Goal: Browse casually: Explore the website without a specific task or goal

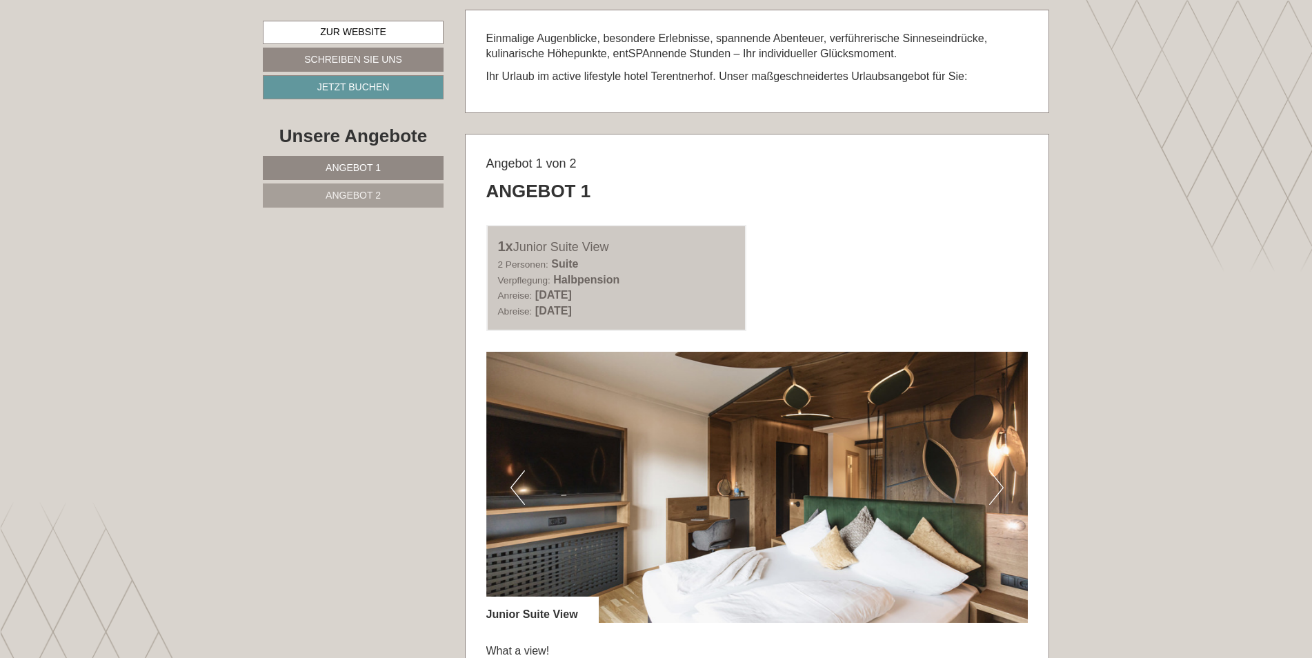
scroll to position [828, 0]
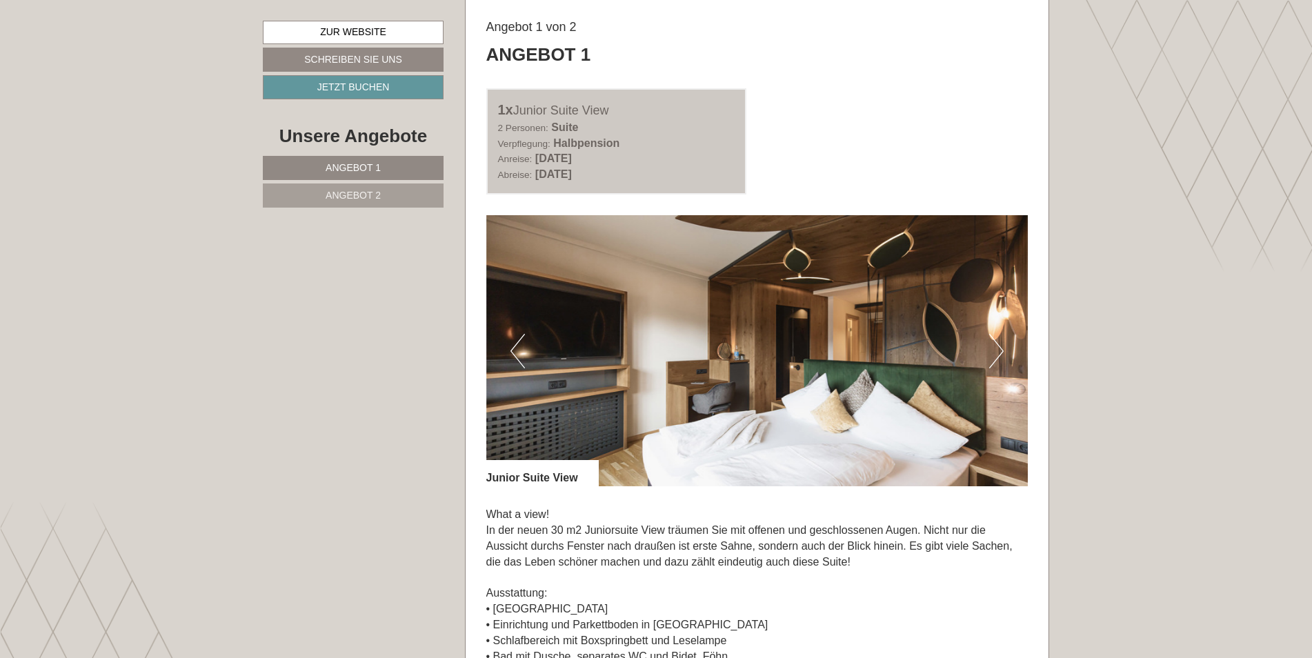
click at [997, 360] on button "Next" at bounding box center [996, 351] width 14 height 34
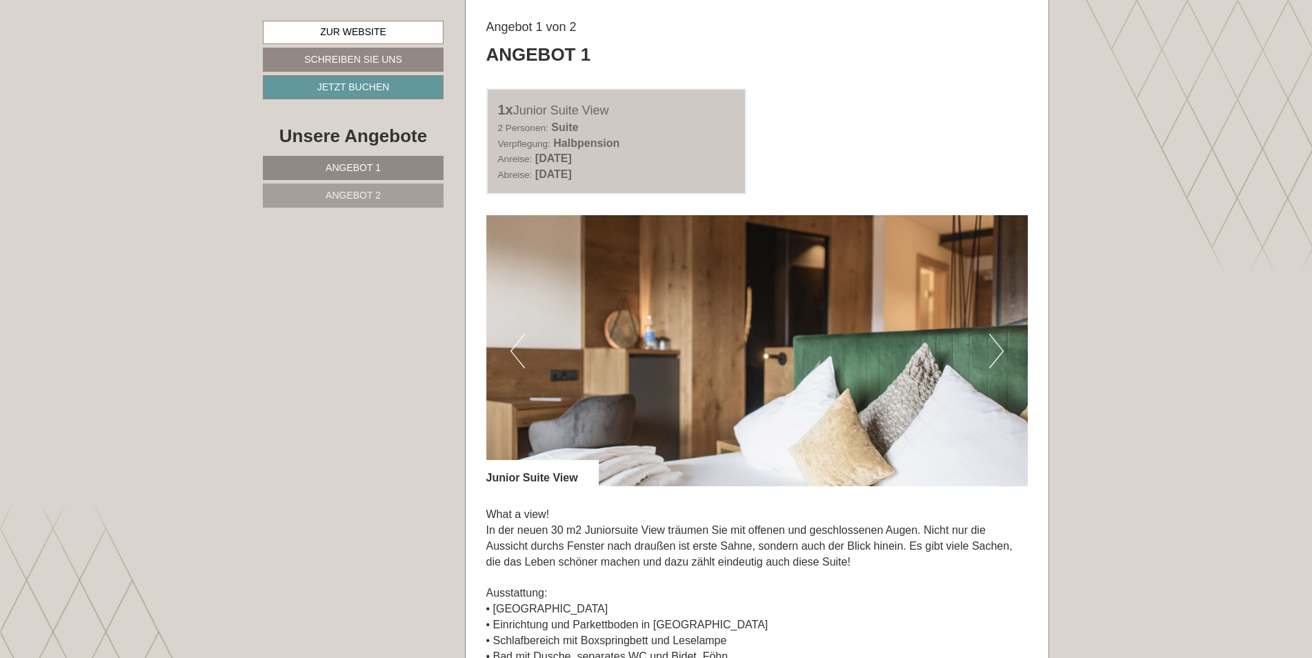
click at [997, 360] on button "Next" at bounding box center [996, 351] width 14 height 34
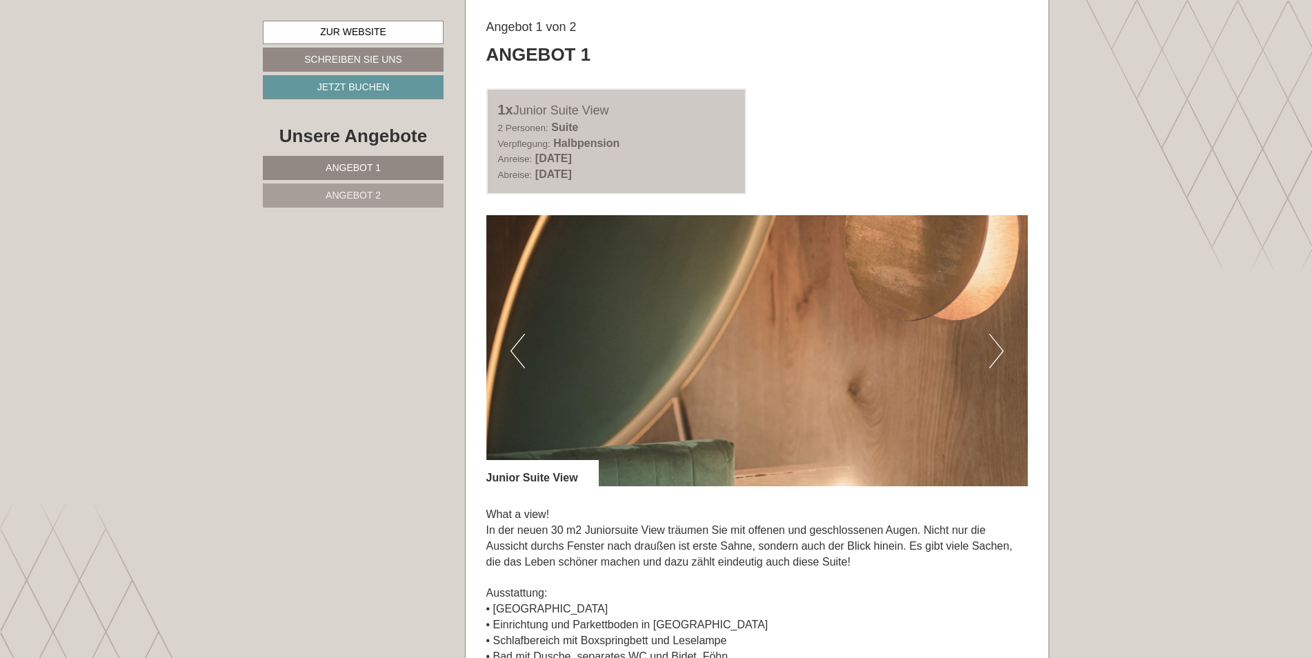
click at [997, 360] on button "Next" at bounding box center [996, 351] width 14 height 34
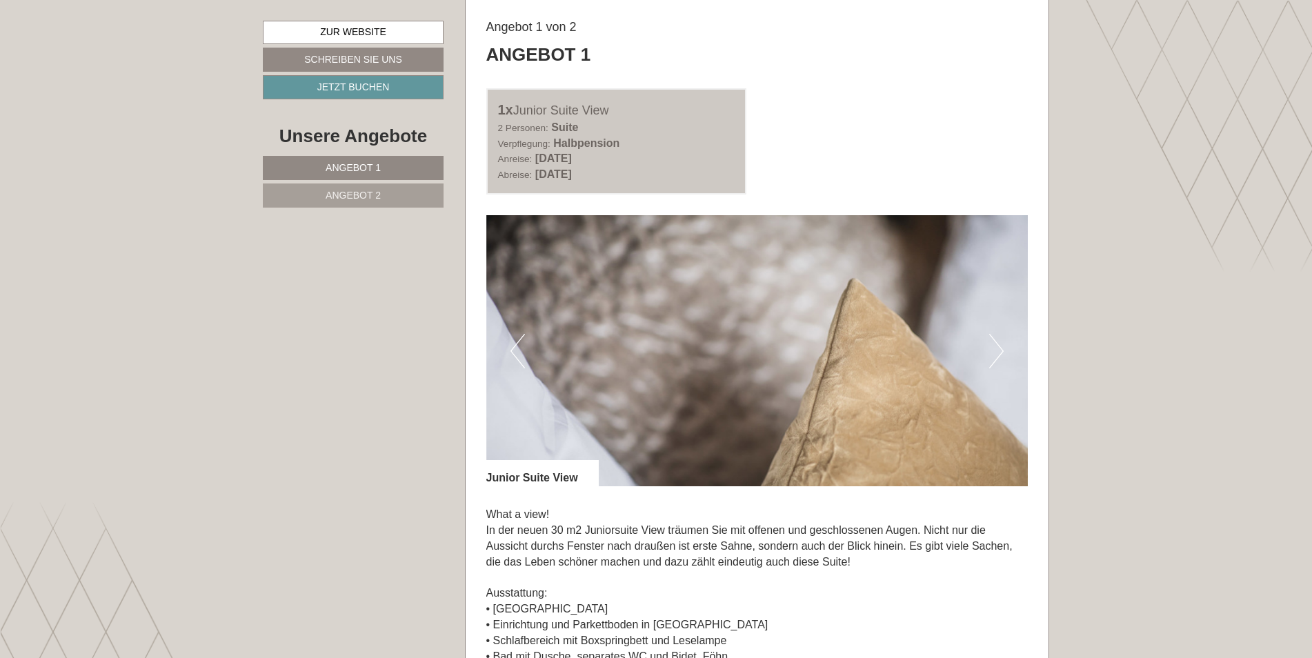
click at [997, 360] on button "Next" at bounding box center [996, 351] width 14 height 34
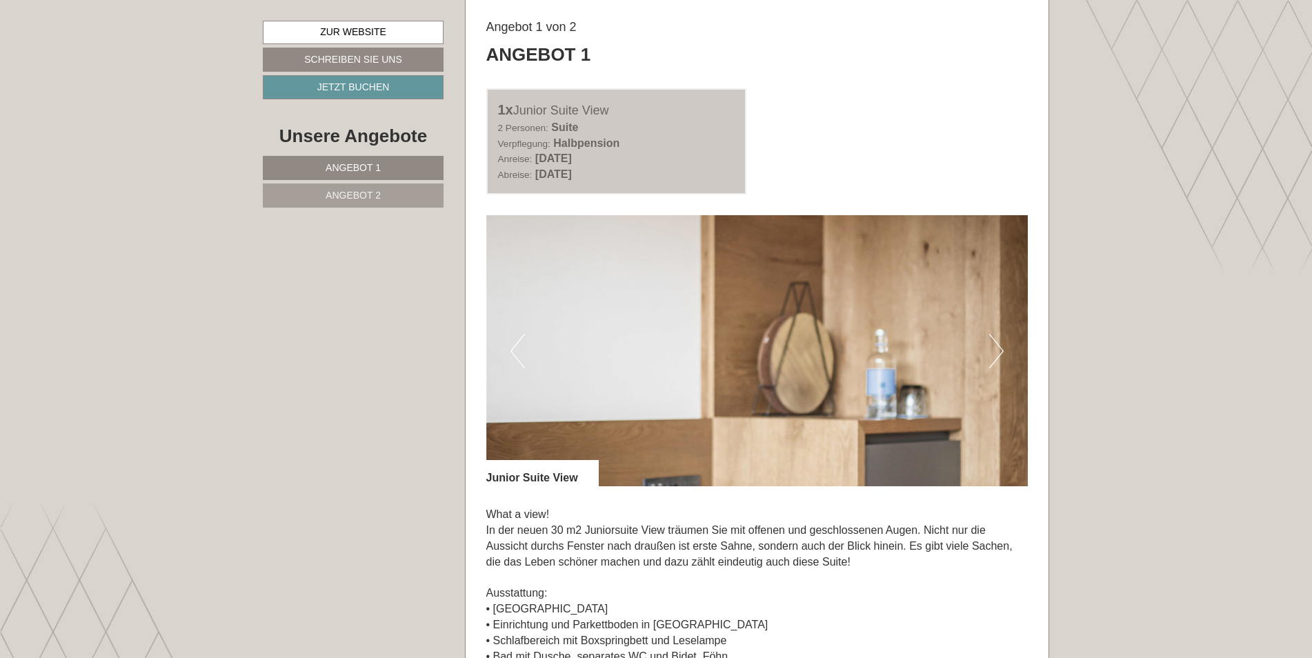
click at [997, 360] on button "Next" at bounding box center [996, 351] width 14 height 34
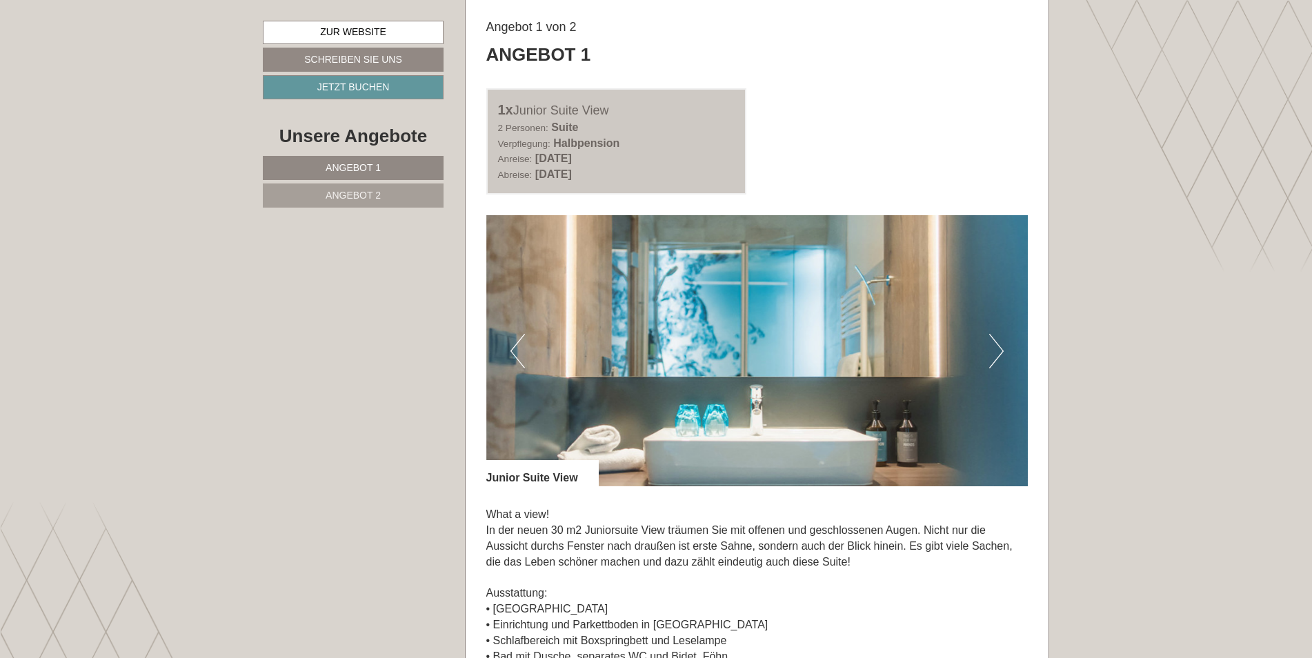
click at [997, 360] on button "Next" at bounding box center [996, 351] width 14 height 34
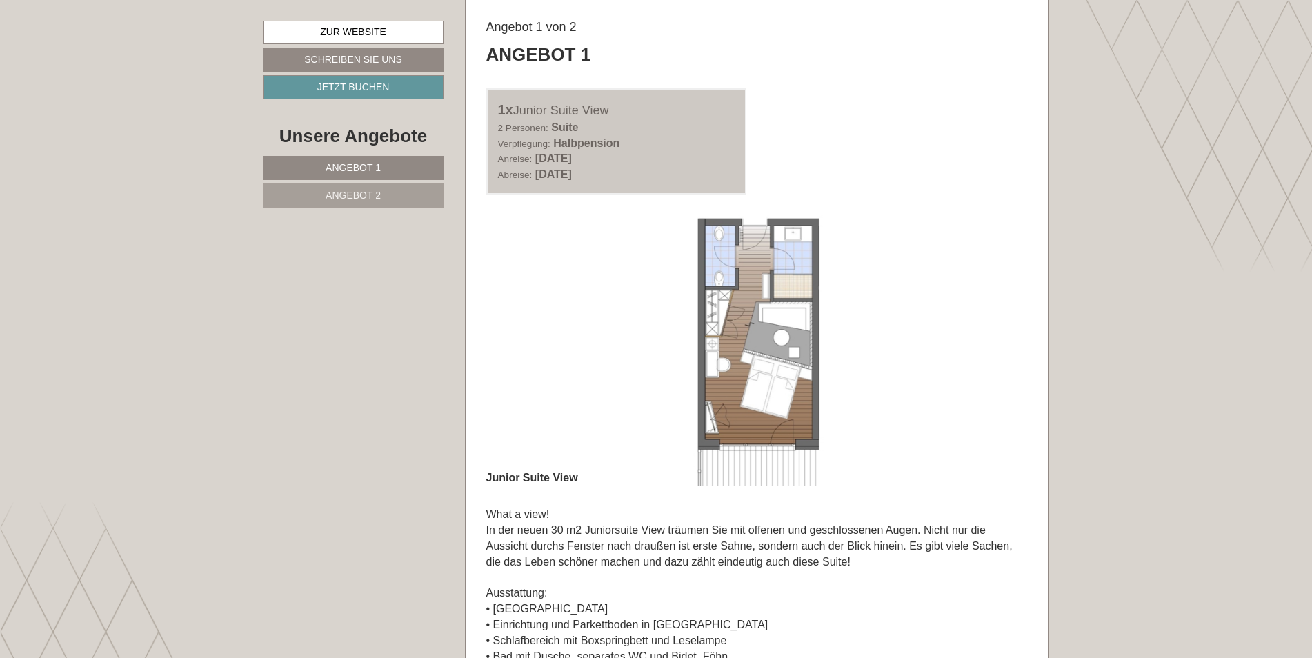
click at [362, 198] on span "Angebot 2" at bounding box center [353, 195] width 55 height 11
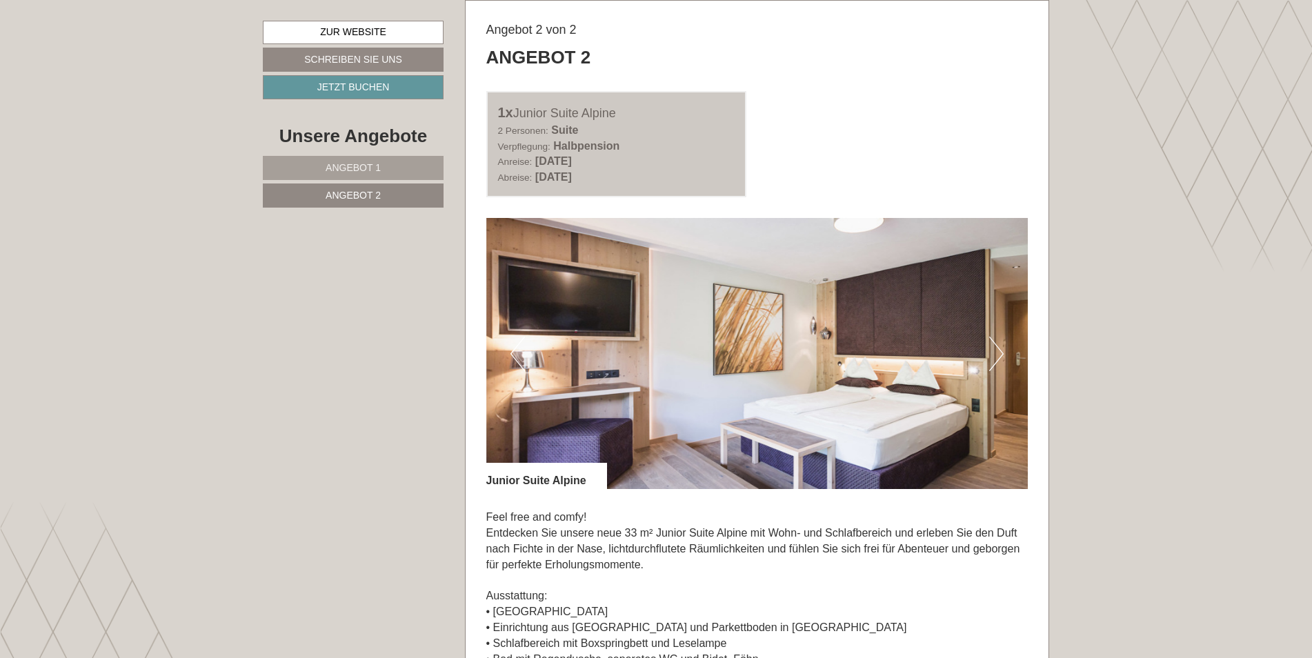
click at [995, 366] on button "Next" at bounding box center [996, 354] width 14 height 34
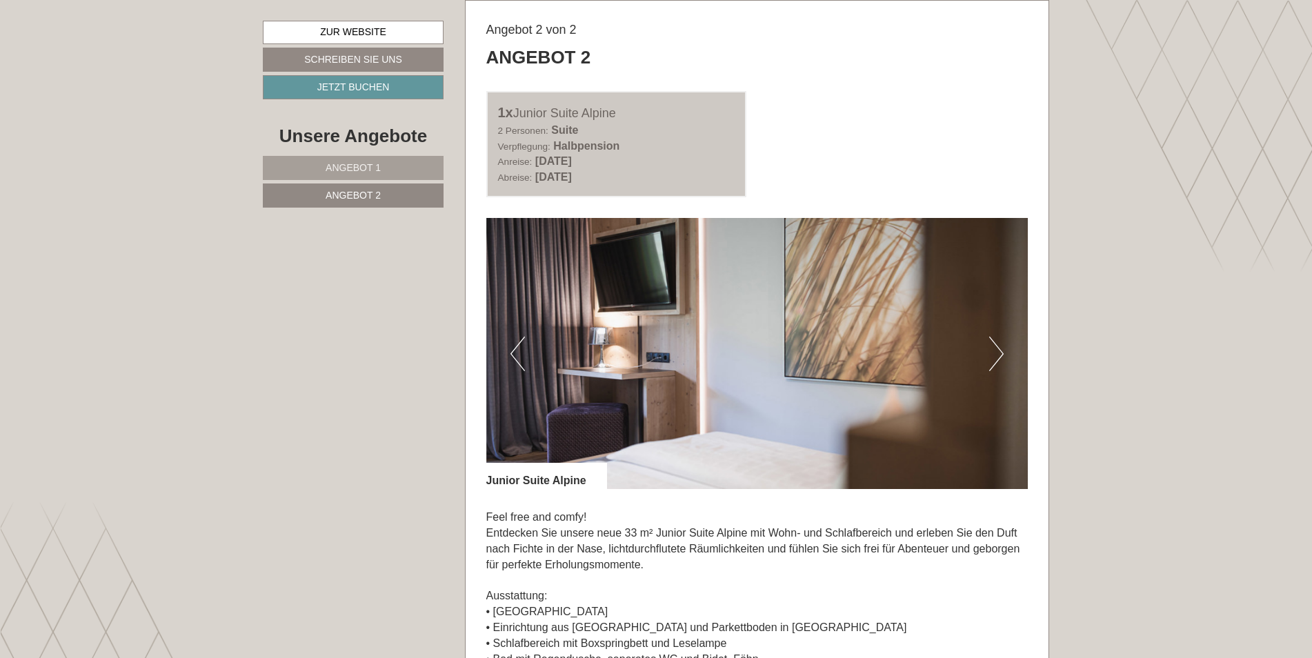
click at [995, 366] on button "Next" at bounding box center [996, 354] width 14 height 34
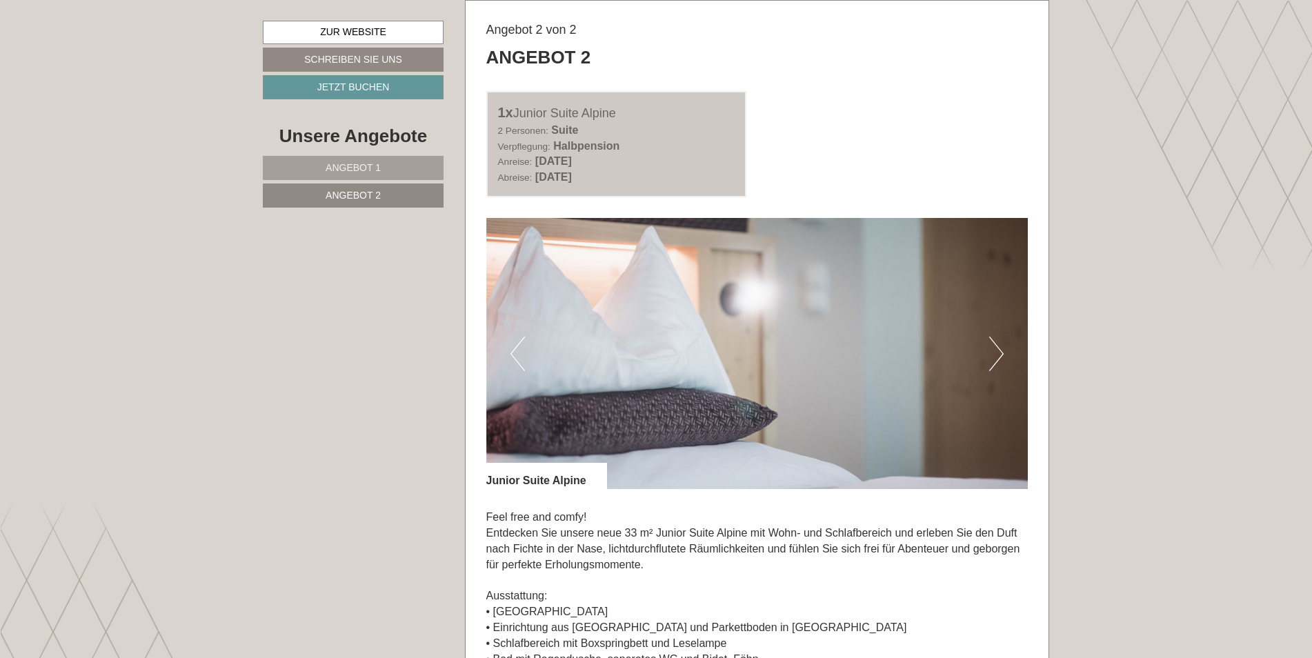
click at [995, 366] on button "Next" at bounding box center [996, 354] width 14 height 34
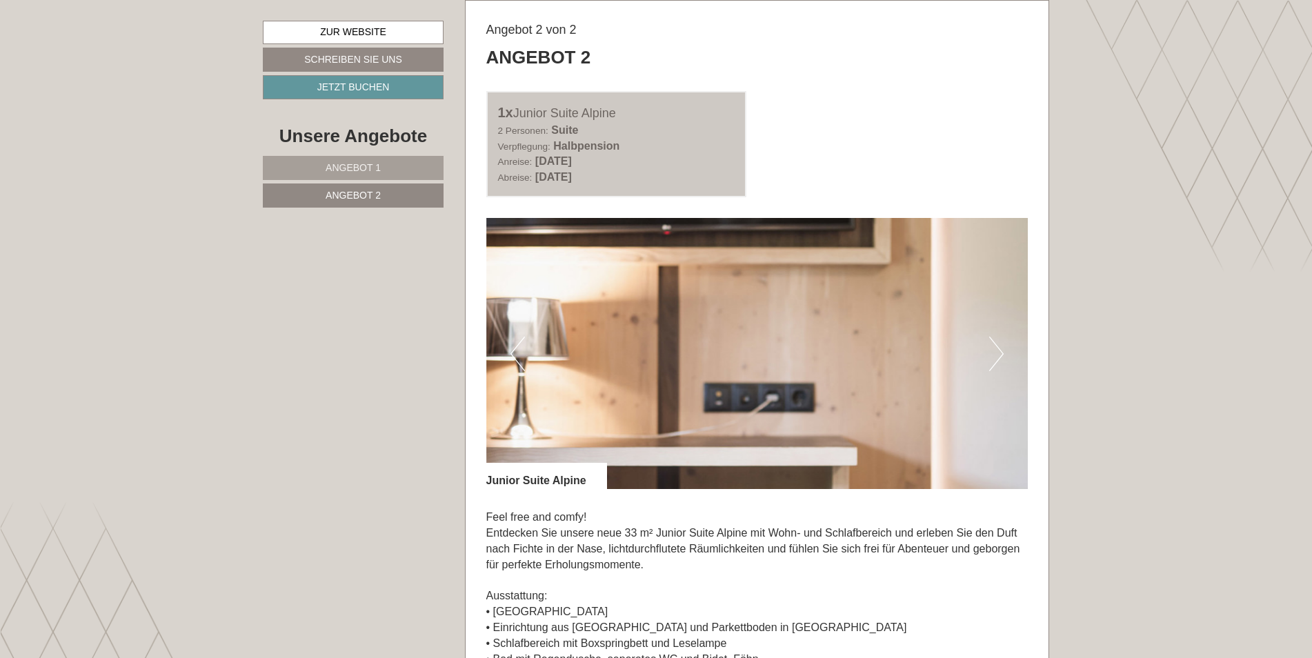
click at [995, 366] on button "Next" at bounding box center [996, 354] width 14 height 34
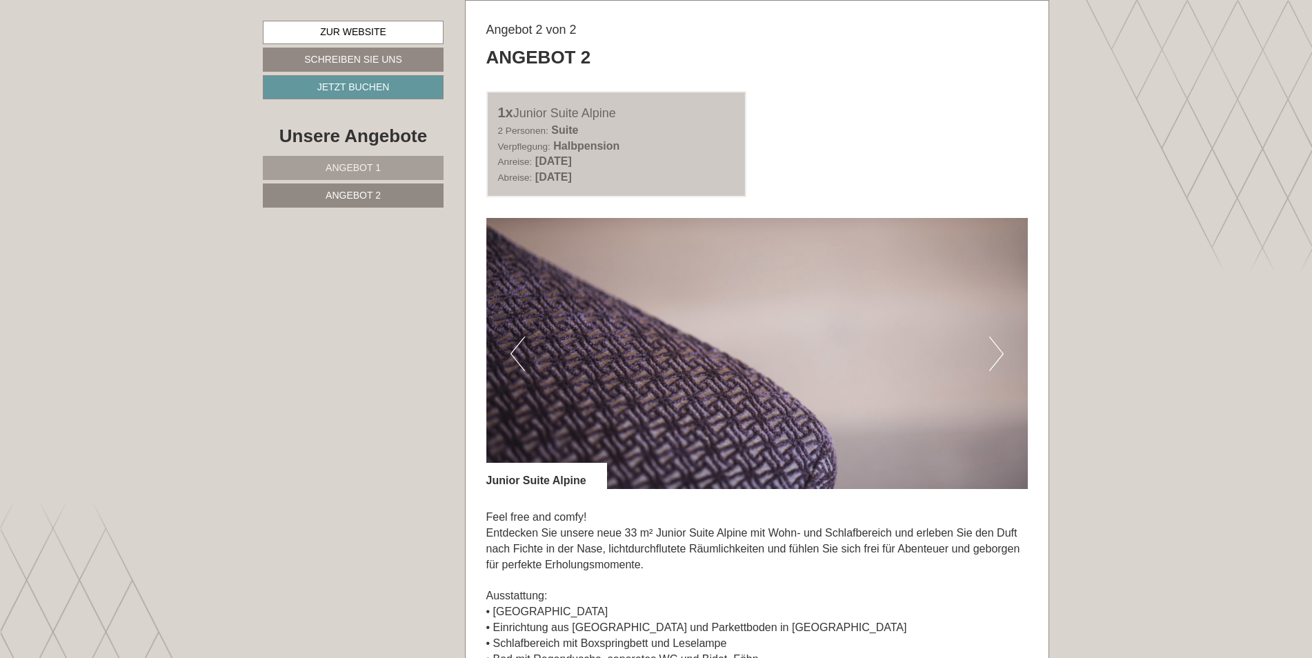
click at [995, 366] on button "Next" at bounding box center [996, 354] width 14 height 34
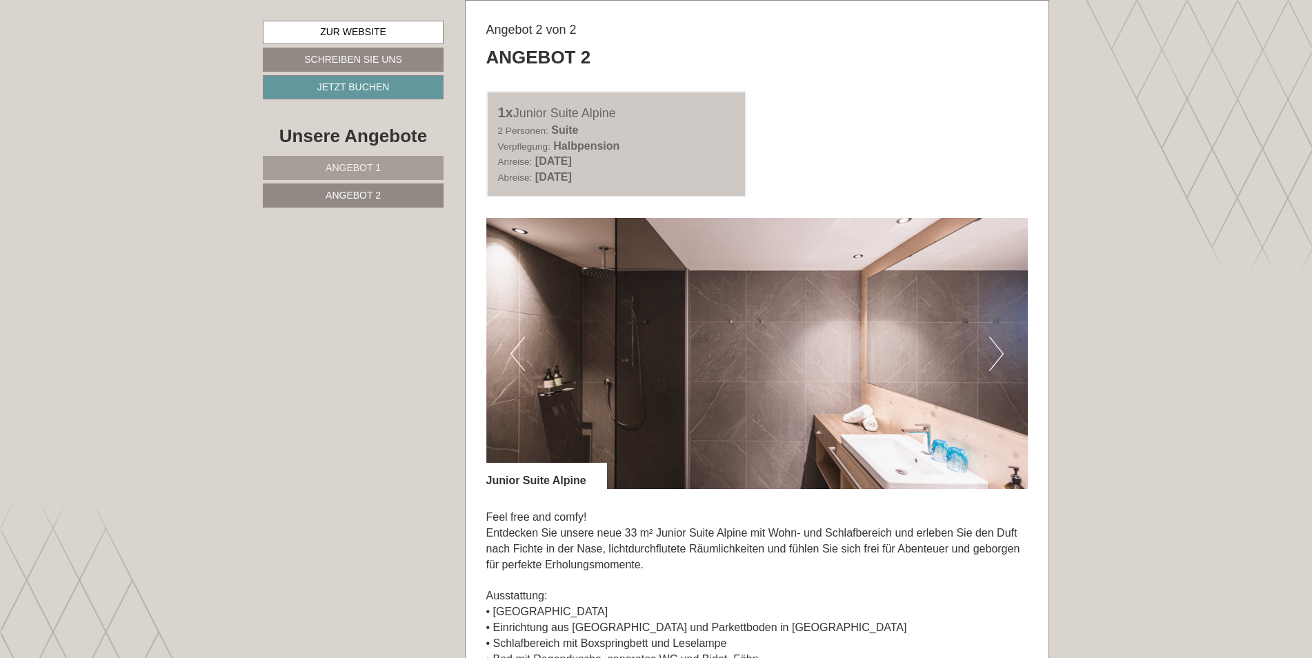
click at [995, 366] on button "Next" at bounding box center [996, 354] width 14 height 34
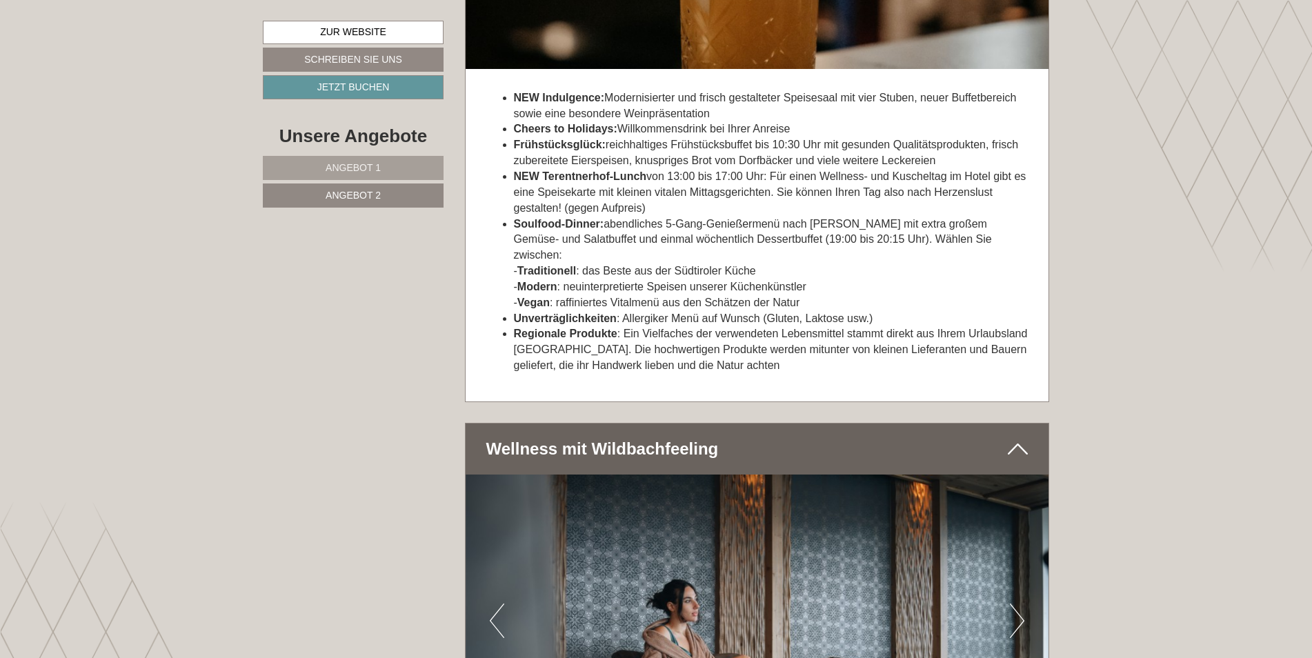
scroll to position [2550, 0]
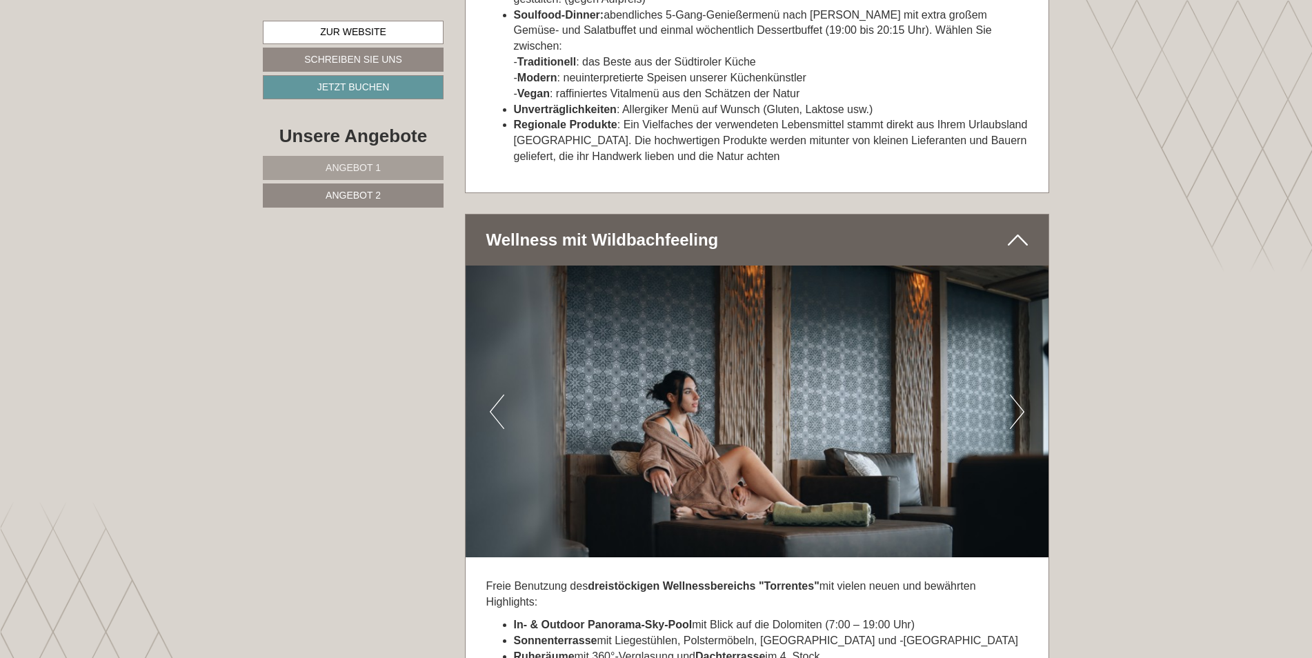
click at [1022, 395] on button "Next" at bounding box center [1017, 412] width 14 height 34
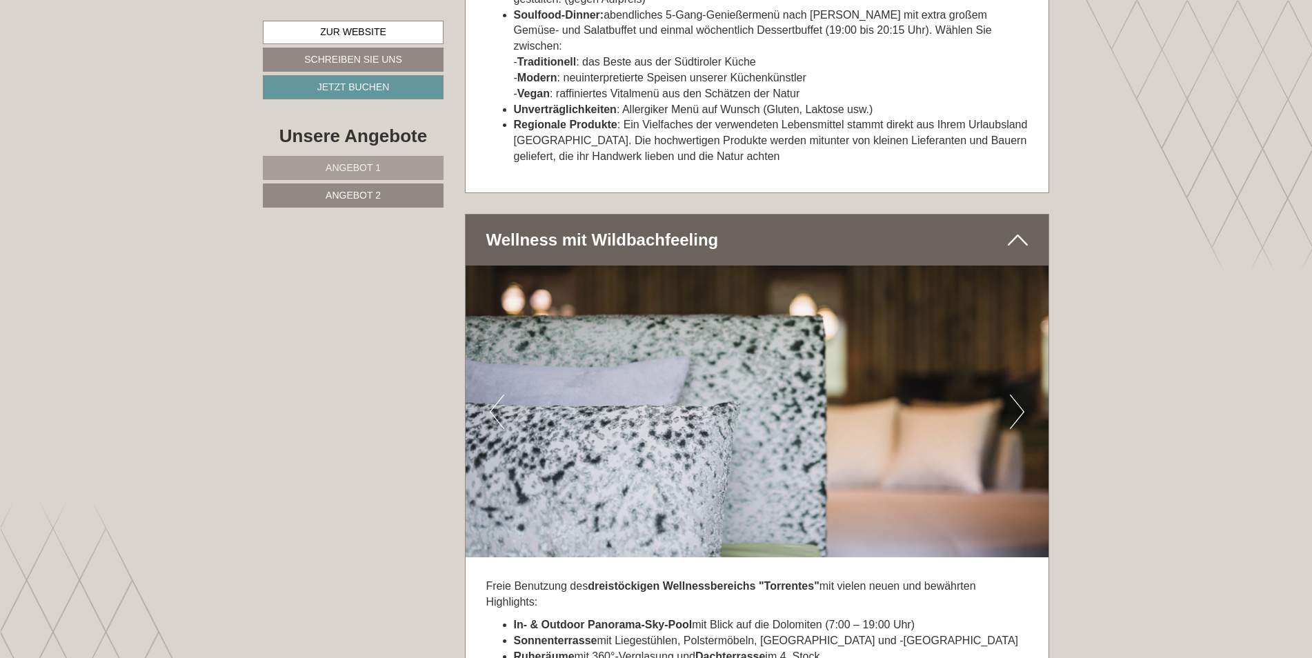
click at [1022, 395] on button "Next" at bounding box center [1017, 412] width 14 height 34
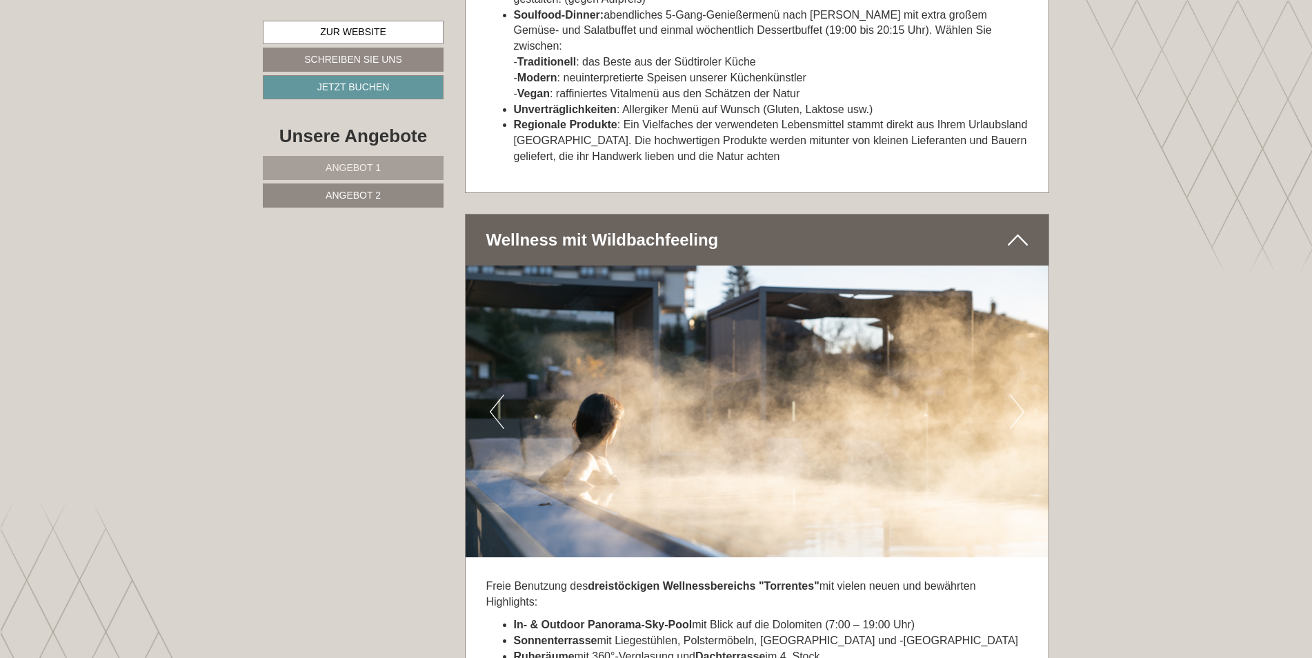
click at [1022, 395] on button "Next" at bounding box center [1017, 412] width 14 height 34
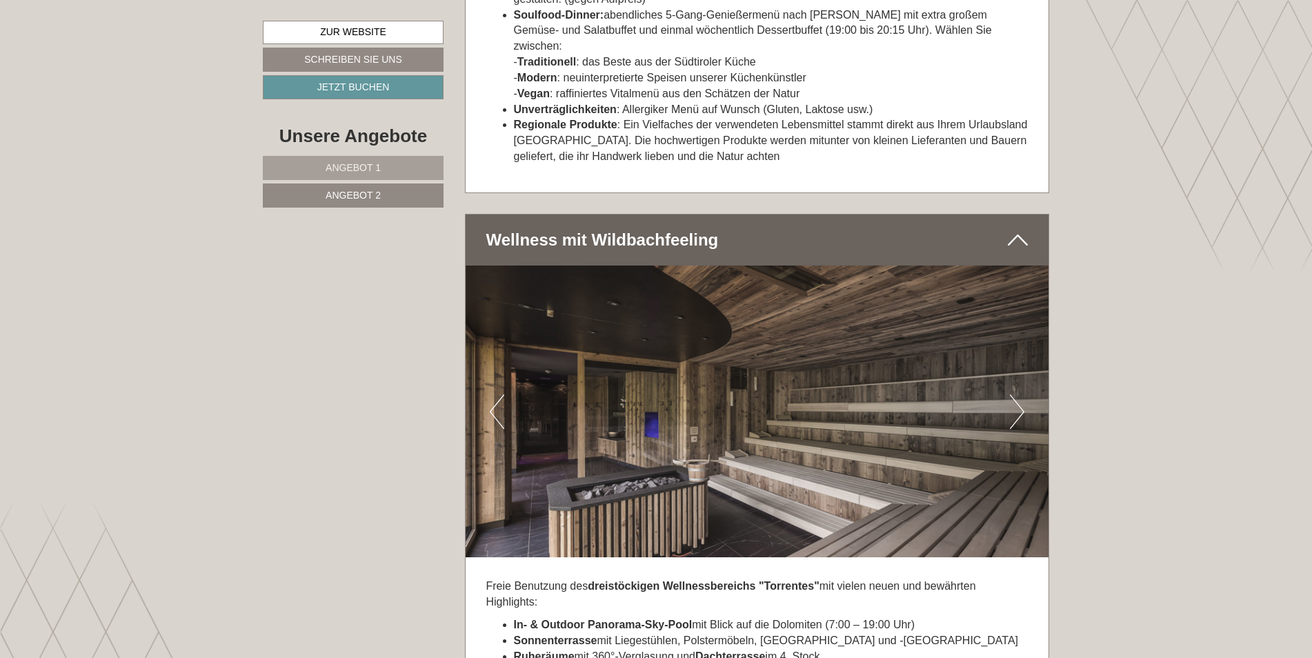
click at [1022, 395] on button "Next" at bounding box center [1017, 412] width 14 height 34
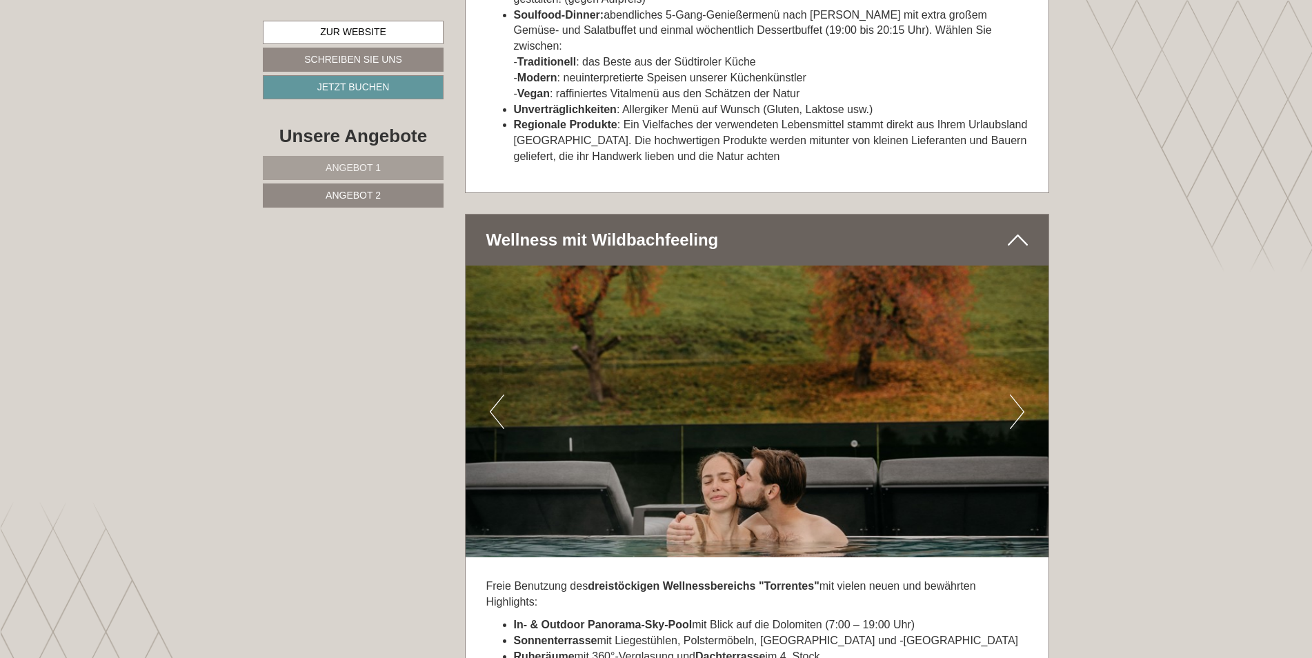
click at [1022, 395] on button "Next" at bounding box center [1017, 412] width 14 height 34
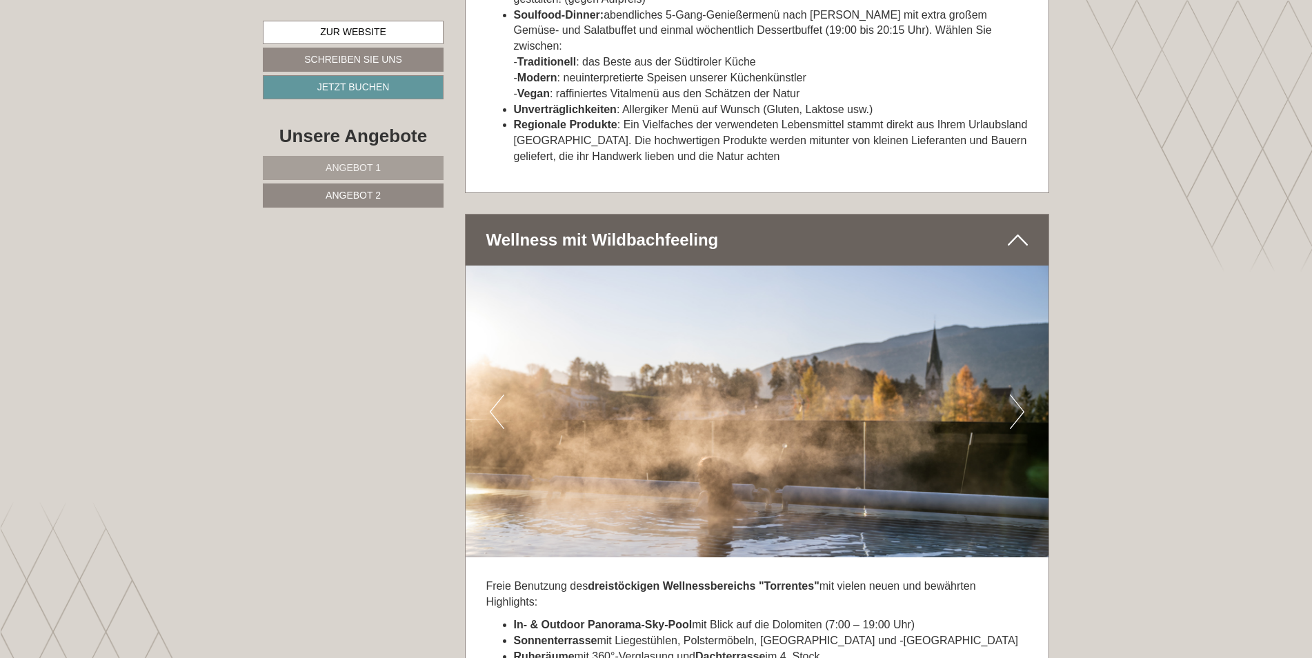
click at [1022, 395] on button "Next" at bounding box center [1017, 412] width 14 height 34
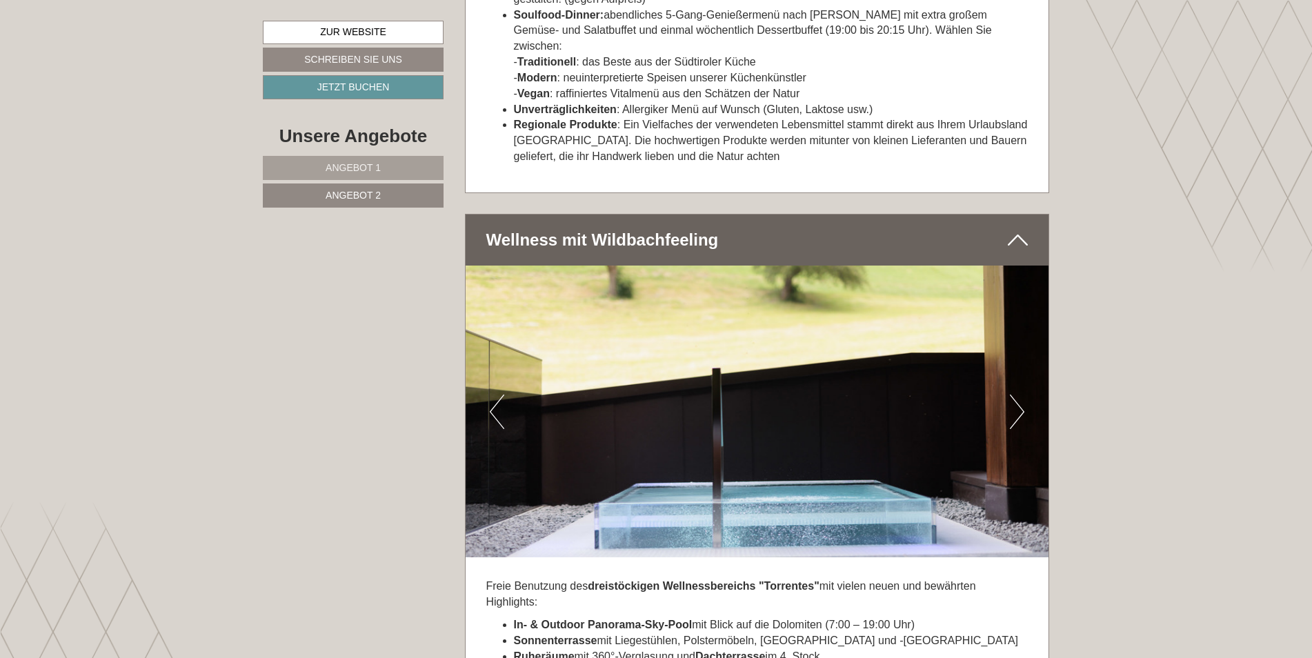
click at [1022, 395] on button "Next" at bounding box center [1017, 412] width 14 height 34
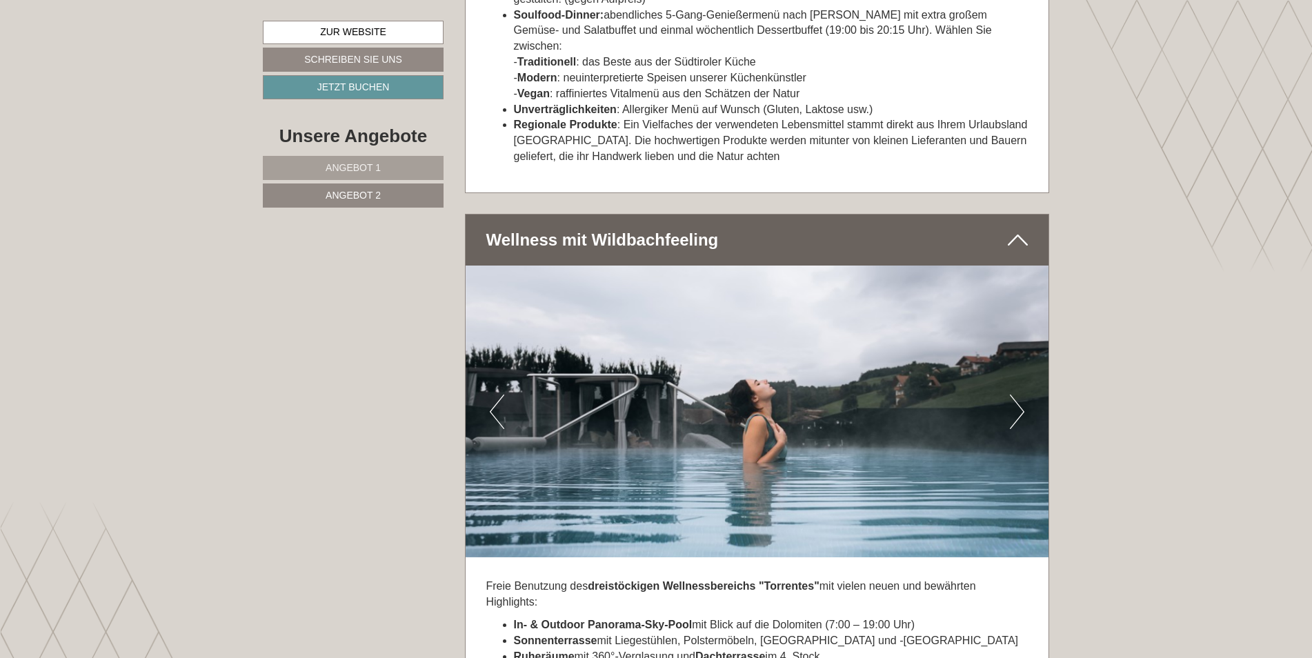
click at [1022, 395] on button "Next" at bounding box center [1017, 412] width 14 height 34
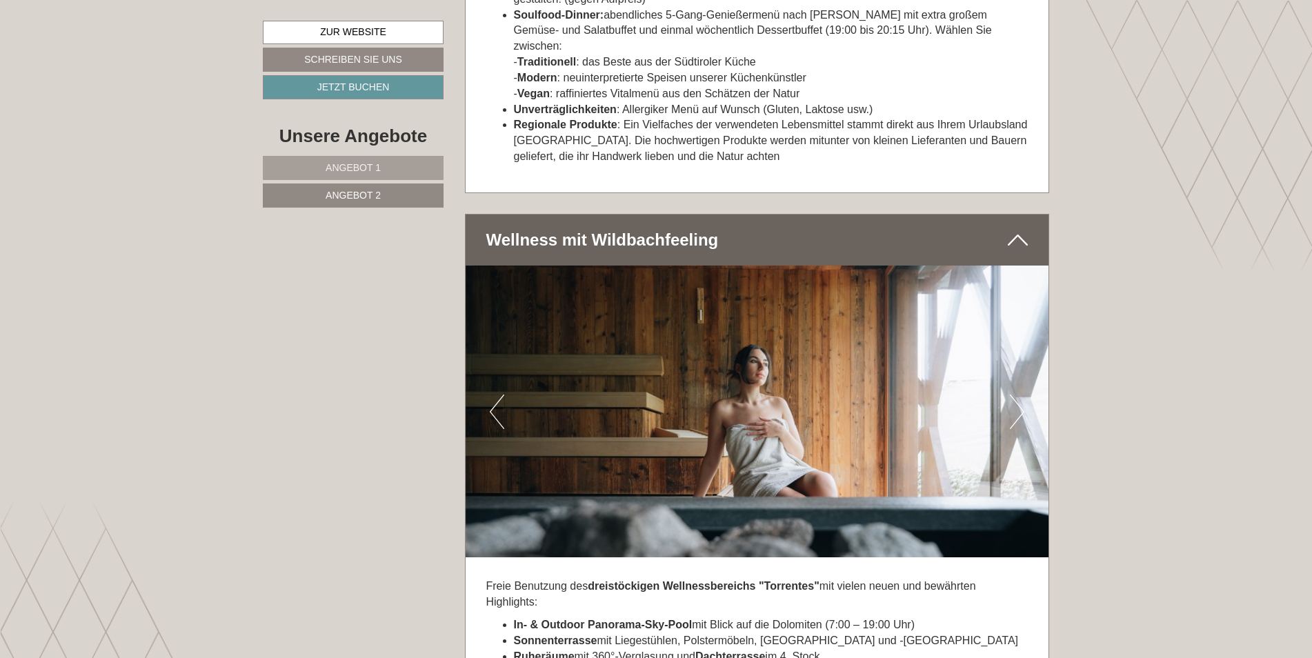
click at [1022, 395] on button "Next" at bounding box center [1017, 412] width 14 height 34
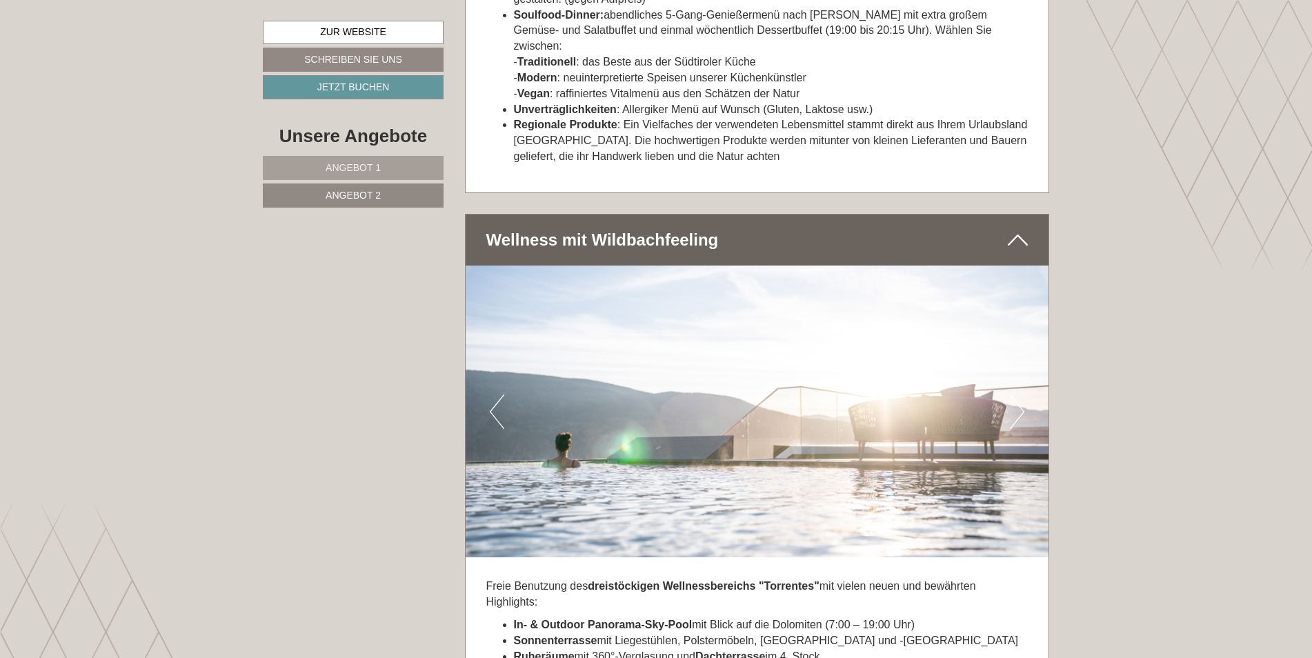
click at [1022, 395] on button "Next" at bounding box center [1017, 412] width 14 height 34
